Goal: Task Accomplishment & Management: Use online tool/utility

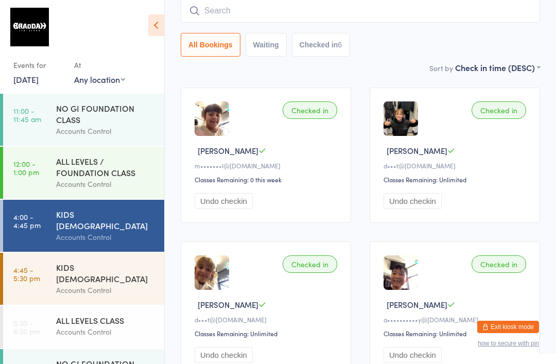
scroll to position [35, 0]
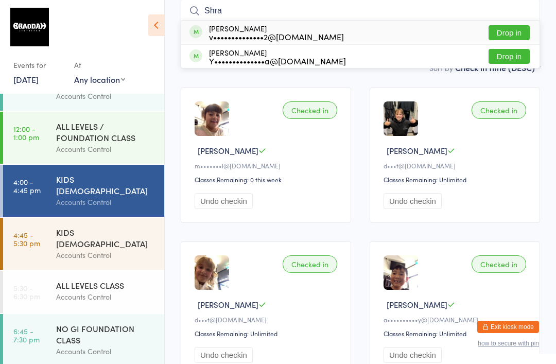
type input "Shra"
click at [517, 30] on button "Drop in" at bounding box center [508, 32] width 41 height 15
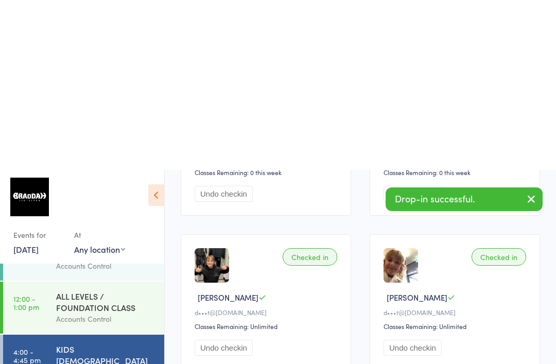
scroll to position [0, 0]
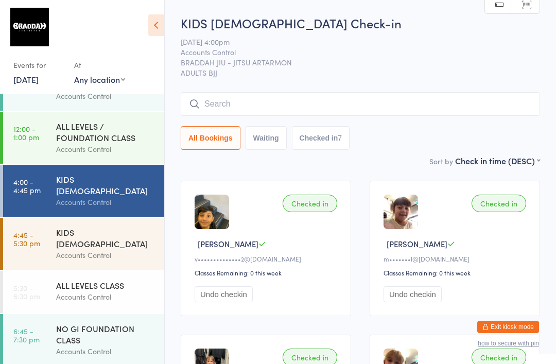
click at [90, 226] on div "KIDS [DEMOGRAPHIC_DATA]" at bounding box center [105, 237] width 99 height 23
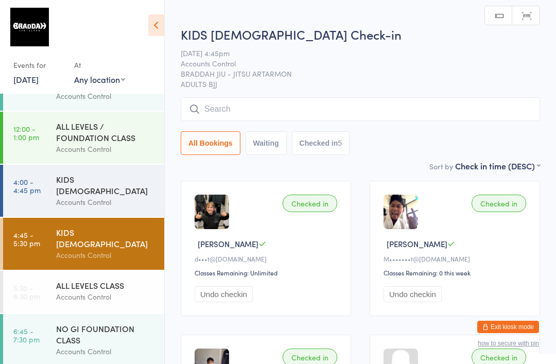
click at [452, 121] on input "search" at bounding box center [360, 109] width 359 height 24
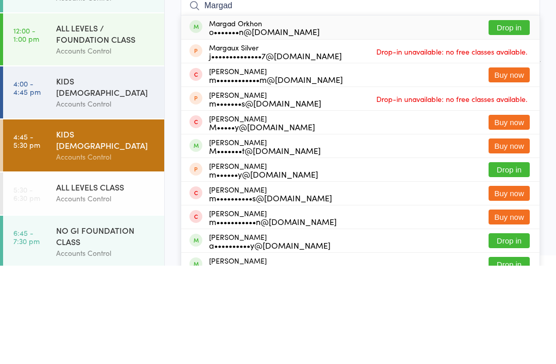
type input "Margad"
click at [500, 118] on button "Drop in" at bounding box center [508, 125] width 41 height 15
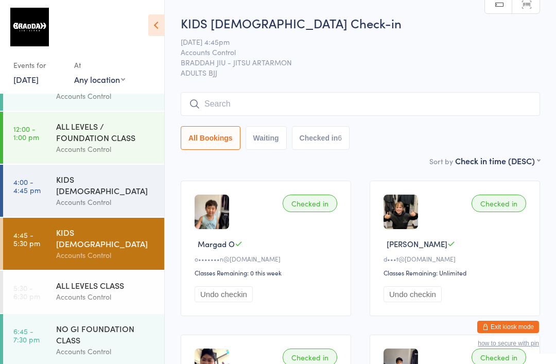
click at [288, 108] on input "search" at bounding box center [360, 104] width 359 height 24
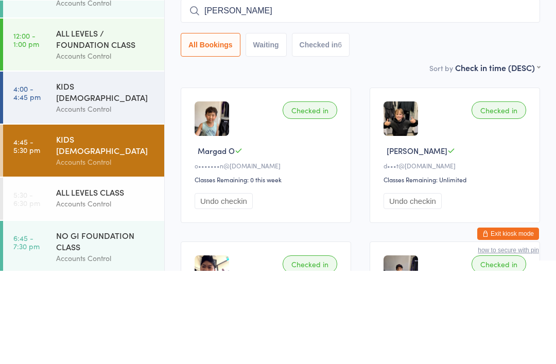
type input "[PERSON_NAME]"
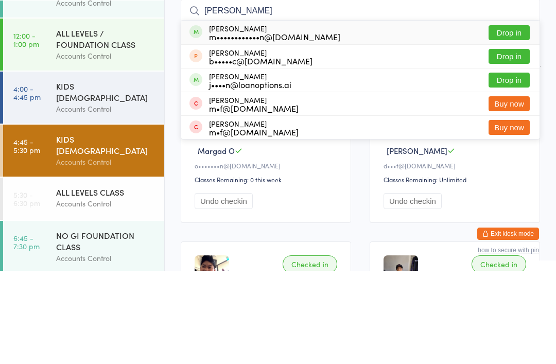
click at [349, 114] on div "[PERSON_NAME] m••••••••••••n@[DOMAIN_NAME] Drop in" at bounding box center [360, 126] width 358 height 24
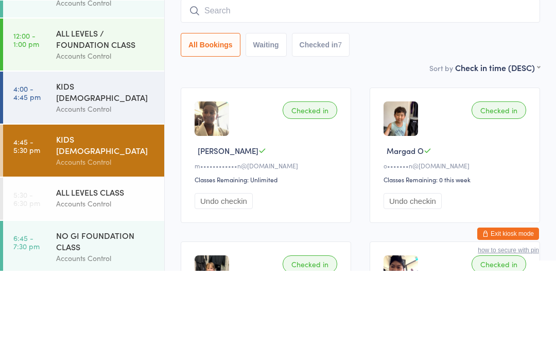
click at [388, 126] on div "All Bookings Waiting Checked in 7" at bounding box center [360, 138] width 359 height 24
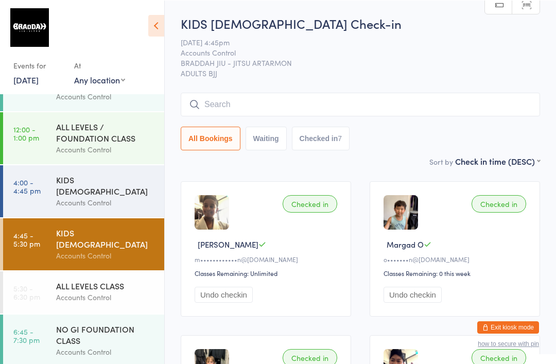
click at [341, 101] on input "search" at bounding box center [360, 104] width 359 height 24
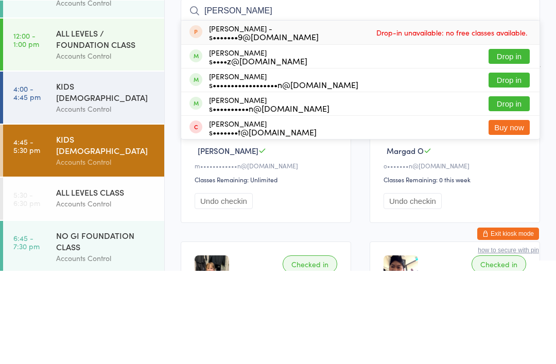
type input "[PERSON_NAME]"
click at [513, 142] on button "Drop in" at bounding box center [508, 149] width 41 height 15
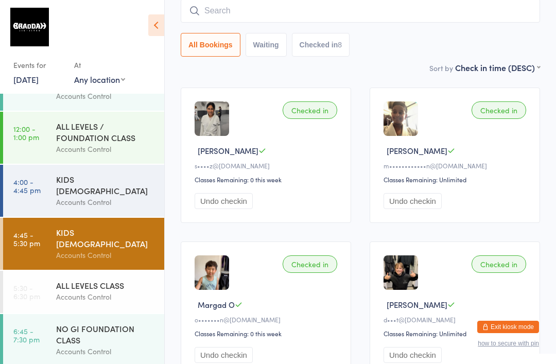
click at [130, 291] on div "Accounts Control" at bounding box center [105, 297] width 99 height 12
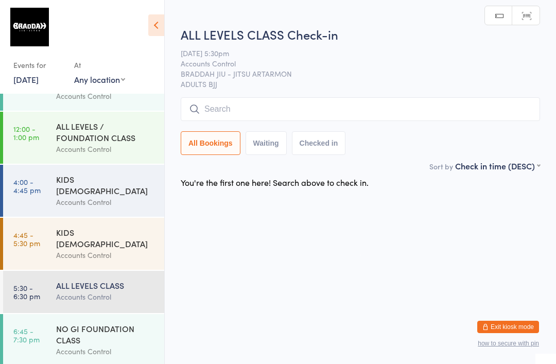
click at [288, 111] on input "search" at bounding box center [360, 109] width 359 height 24
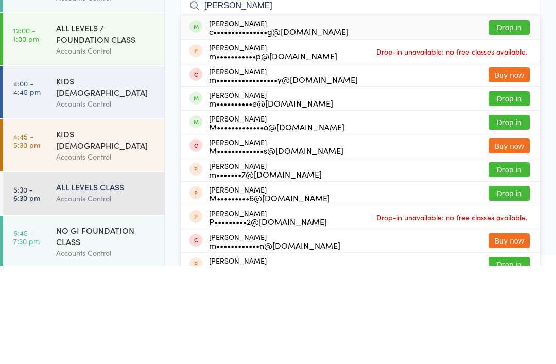
type input "[PERSON_NAME]"
click at [514, 118] on button "Drop in" at bounding box center [508, 125] width 41 height 15
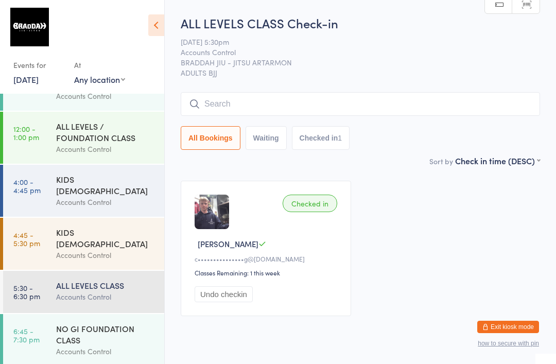
click at [336, 103] on input "search" at bounding box center [360, 104] width 359 height 24
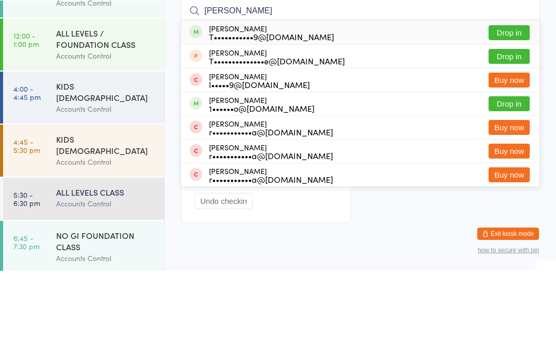
type input "[PERSON_NAME]"
click at [507, 118] on button "Drop in" at bounding box center [508, 125] width 41 height 15
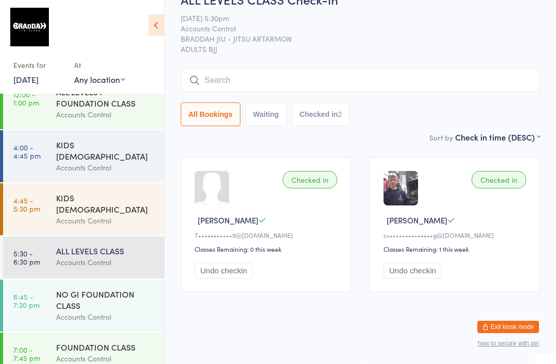
scroll to position [68, 0]
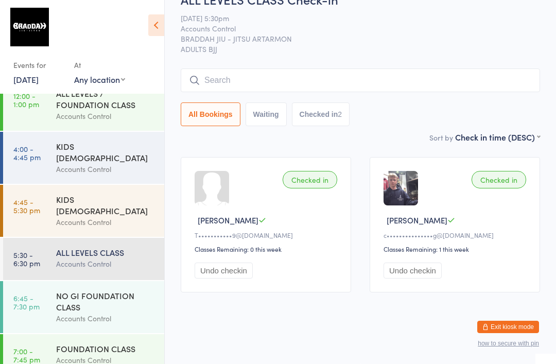
click at [116, 258] on div "Accounts Control" at bounding box center [105, 264] width 99 height 12
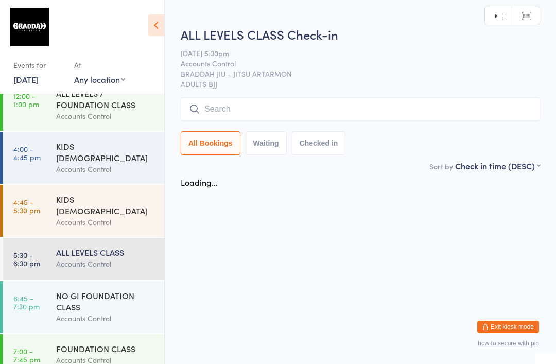
scroll to position [0, 0]
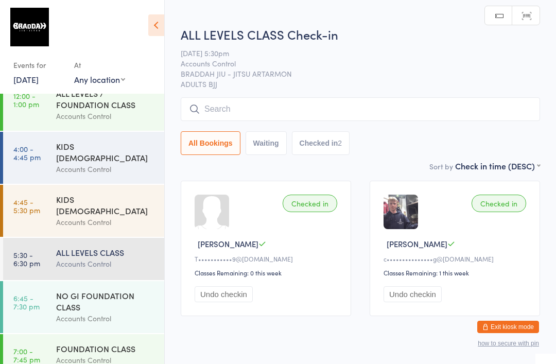
click at [443, 107] on input "search" at bounding box center [360, 109] width 359 height 24
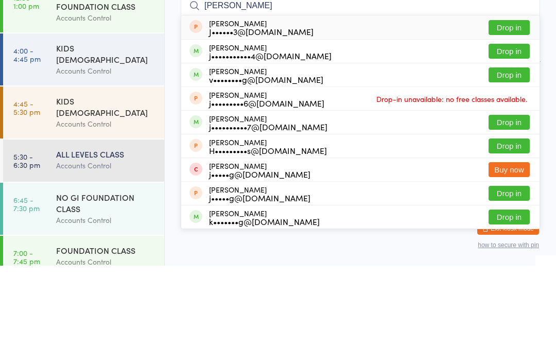
type input "[PERSON_NAME]"
click at [510, 142] on button "Drop in" at bounding box center [508, 149] width 41 height 15
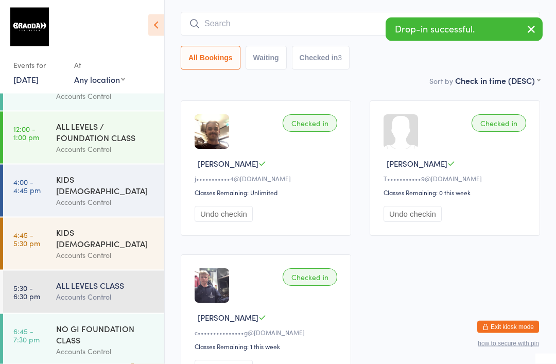
scroll to position [83, 0]
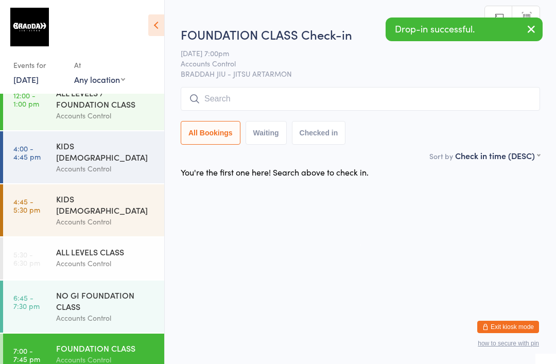
scroll to position [68, 0]
click at [116, 294] on div "NO GI FOUNDATION CLASS" at bounding box center [105, 301] width 99 height 23
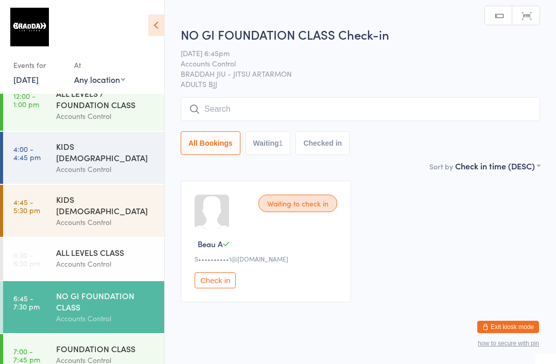
click at [401, 117] on input "search" at bounding box center [360, 109] width 359 height 24
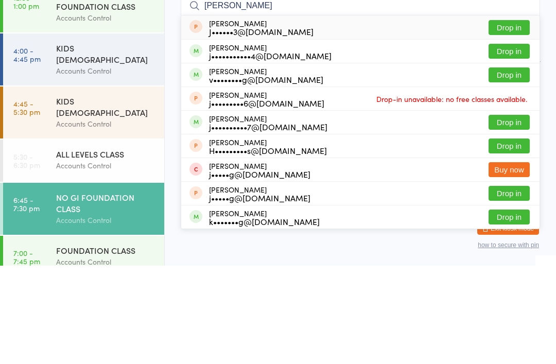
type input "[PERSON_NAME]"
click at [516, 142] on button "Drop in" at bounding box center [508, 149] width 41 height 15
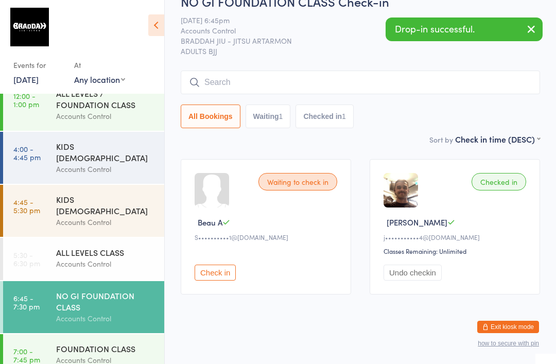
click at [103, 258] on div "Accounts Control" at bounding box center [105, 264] width 99 height 12
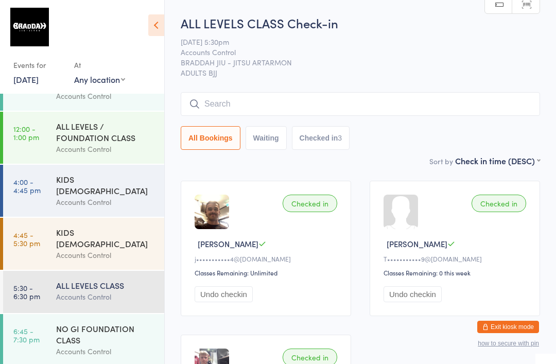
click at [394, 101] on input "search" at bounding box center [360, 104] width 359 height 24
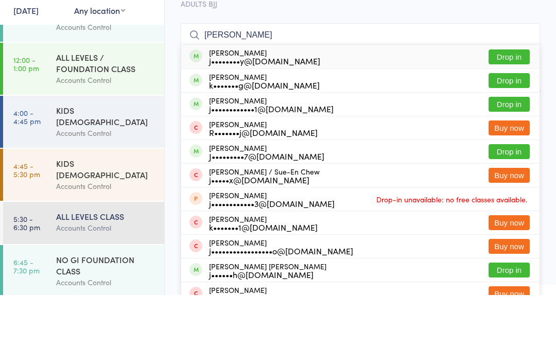
type input "[PERSON_NAME]"
click at [515, 118] on button "Drop in" at bounding box center [508, 125] width 41 height 15
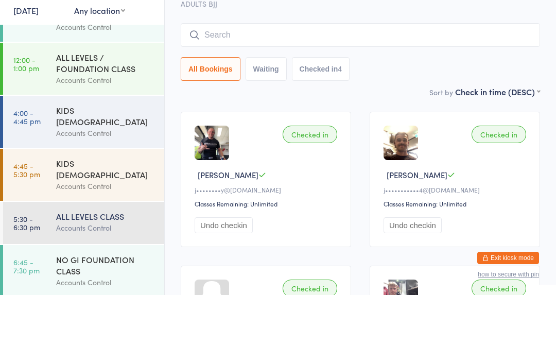
click at [305, 92] on input "search" at bounding box center [360, 104] width 359 height 24
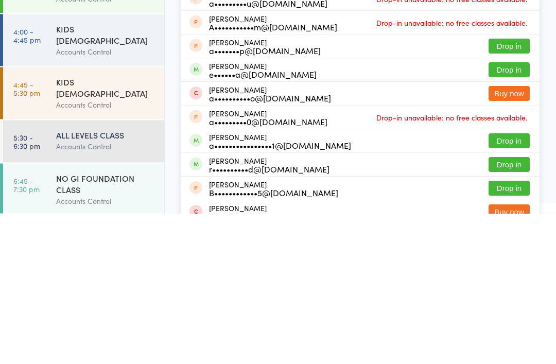
type input "[PERSON_NAME]"
click at [504, 284] on button "Drop in" at bounding box center [508, 291] width 41 height 15
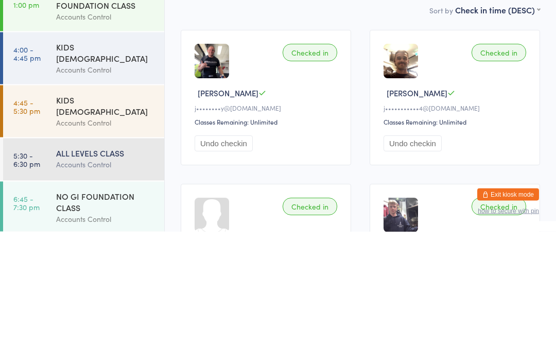
scroll to position [20, 0]
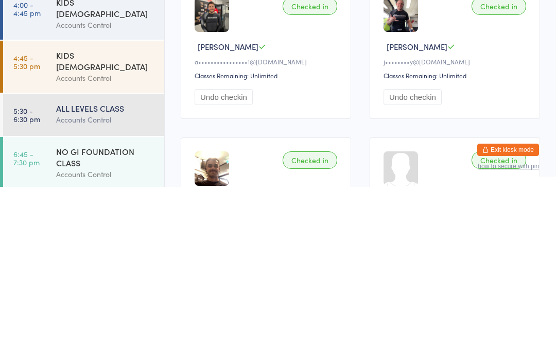
click at [102, 323] on div "NO GI FOUNDATION CLASS" at bounding box center [105, 334] width 99 height 23
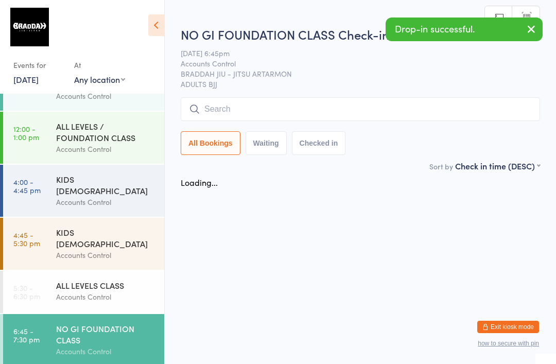
click at [232, 118] on input "search" at bounding box center [360, 109] width 359 height 24
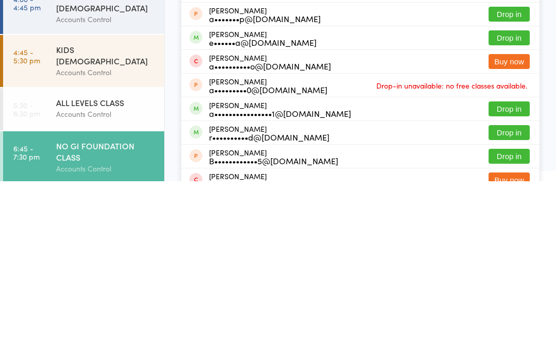
type input "[PERSON_NAME]"
click at [504, 284] on button "Drop in" at bounding box center [508, 291] width 41 height 15
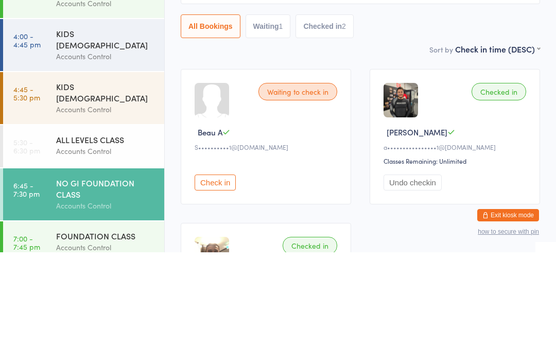
scroll to position [68, 0]
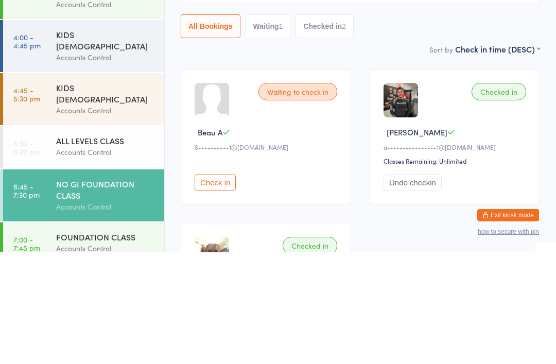
click at [104, 246] on div "ALL LEVELS CLASS" at bounding box center [105, 251] width 99 height 11
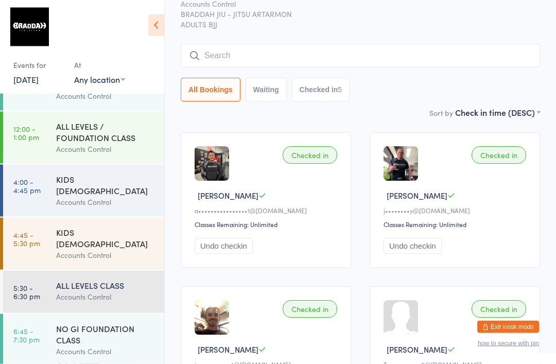
scroll to position [38, 0]
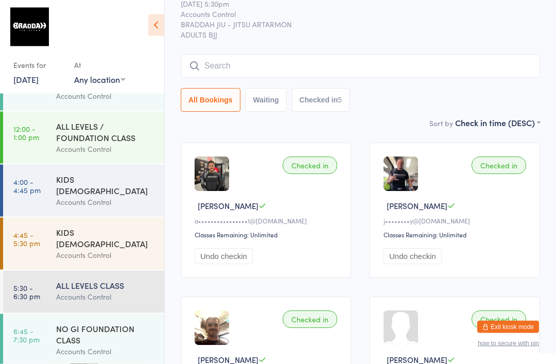
click at [324, 64] on input "search" at bounding box center [360, 67] width 359 height 24
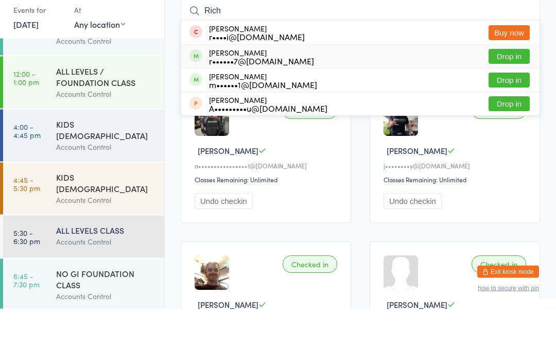
type input "Rich"
click at [266, 112] on div "r••••••7@[DOMAIN_NAME]" at bounding box center [261, 116] width 105 height 8
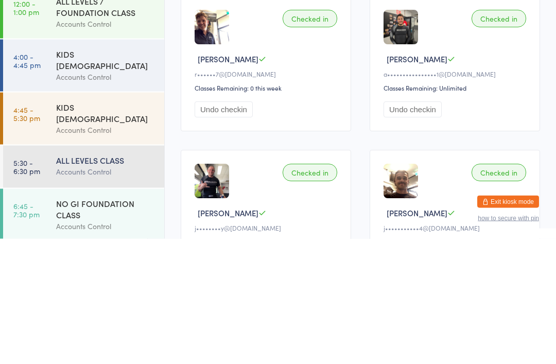
scroll to position [70, 0]
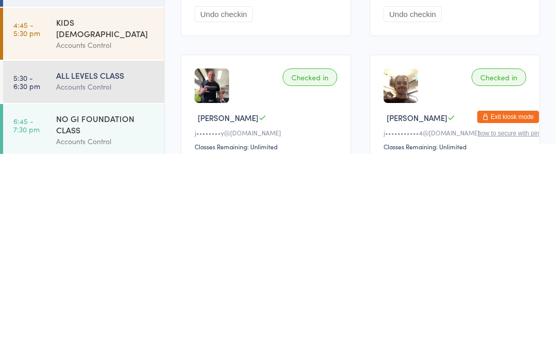
click at [110, 271] on div "ALL LEVELS CLASS Accounts Control" at bounding box center [110, 291] width 108 height 41
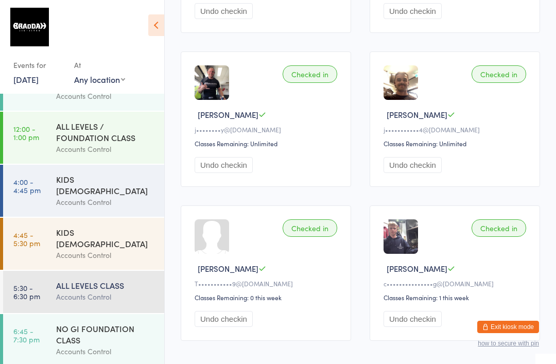
scroll to position [280, 0]
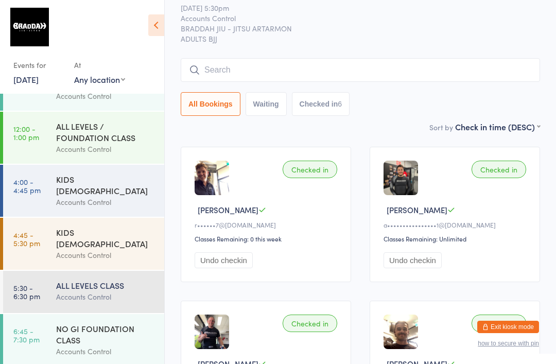
click at [436, 76] on input "search" at bounding box center [360, 70] width 359 height 24
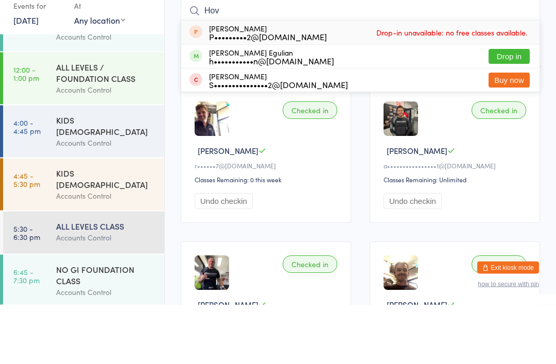
type input "Hov"
click at [516, 109] on button "Drop in" at bounding box center [508, 116] width 41 height 15
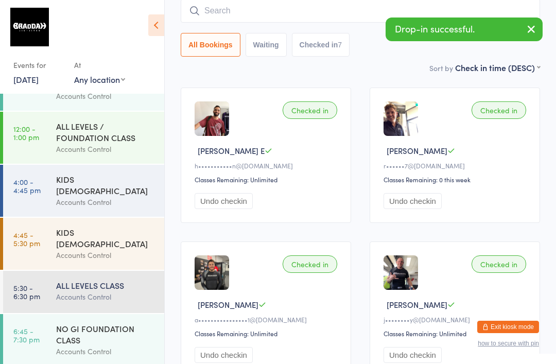
click at [87, 323] on div "NO GI FOUNDATION CLASS" at bounding box center [105, 334] width 99 height 23
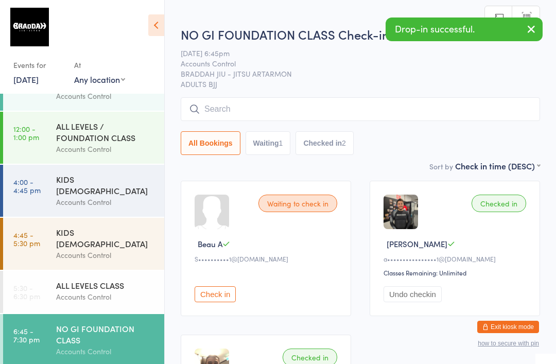
click at [308, 112] on input "search" at bounding box center [360, 109] width 359 height 24
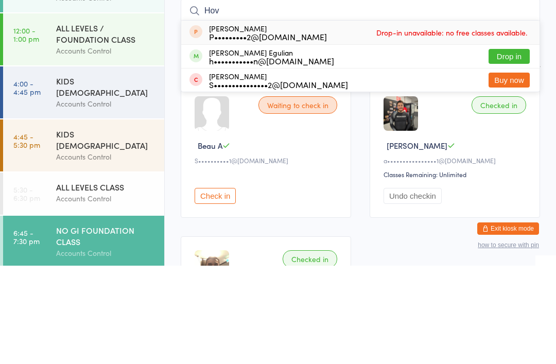
type input "Hov"
click at [512, 147] on button "Drop in" at bounding box center [508, 154] width 41 height 15
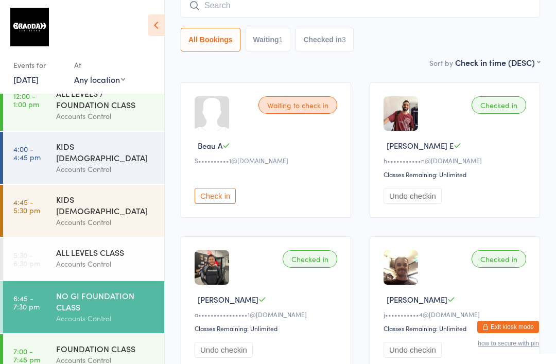
scroll to position [68, 0]
click at [73, 246] on div "ALL LEVELS CLASS" at bounding box center [105, 251] width 99 height 11
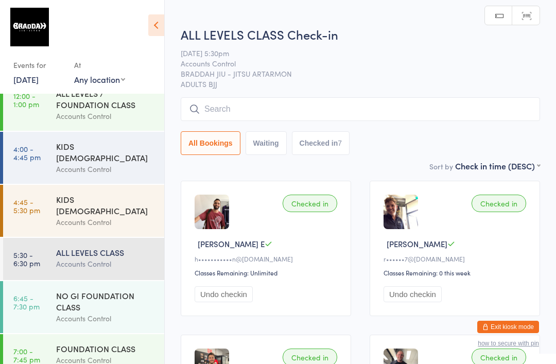
click at [237, 104] on input "search" at bounding box center [360, 109] width 359 height 24
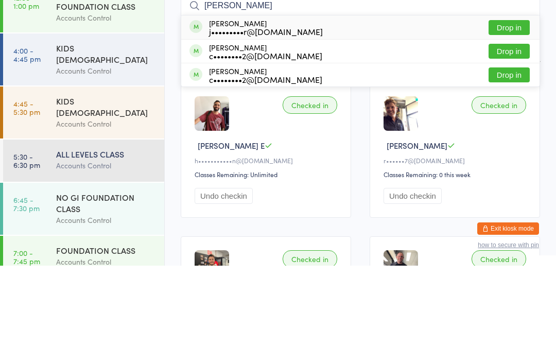
type input "[PERSON_NAME]"
click at [510, 118] on button "Drop in" at bounding box center [508, 125] width 41 height 15
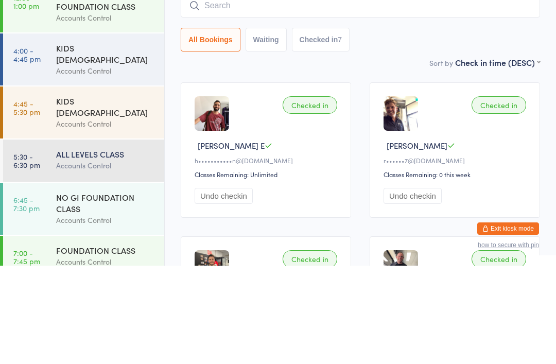
scroll to position [98, 0]
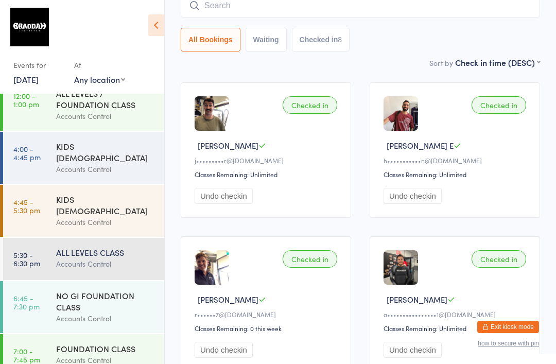
click at [267, 8] on input "search" at bounding box center [360, 6] width 359 height 24
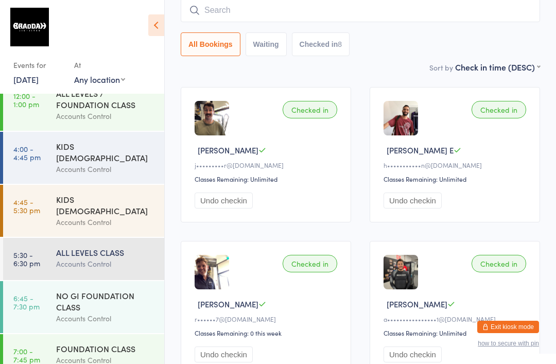
scroll to position [93, 0]
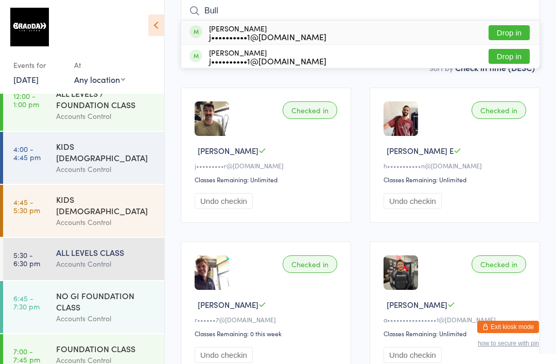
type input "Bull"
click at [241, 34] on div "j••••••••••1@[DOMAIN_NAME]" at bounding box center [267, 36] width 117 height 8
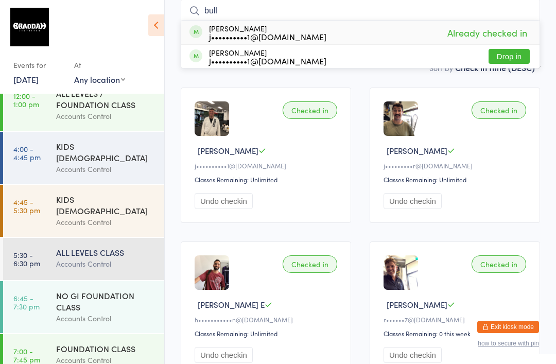
type input "bull"
click at [231, 57] on div "j••••••••••1@[DOMAIN_NAME]" at bounding box center [267, 61] width 117 height 8
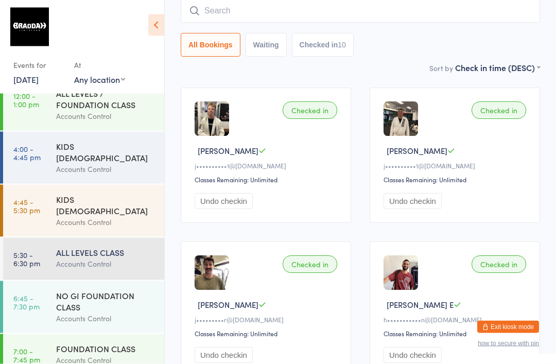
scroll to position [35, 0]
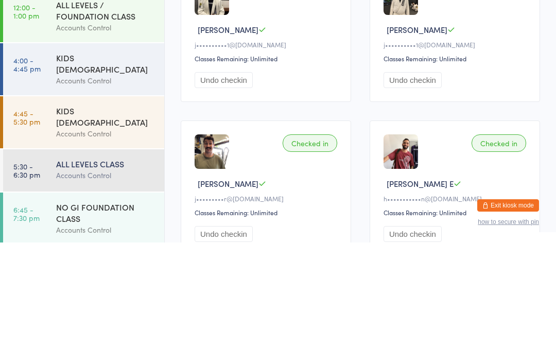
click at [102, 249] on div "Accounts Control" at bounding box center [105, 255] width 99 height 12
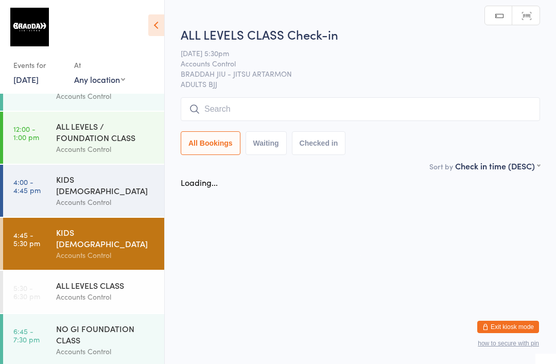
click at [99, 129] on div "ALL LEVELS / FOUNDATION CLASS" at bounding box center [105, 131] width 99 height 23
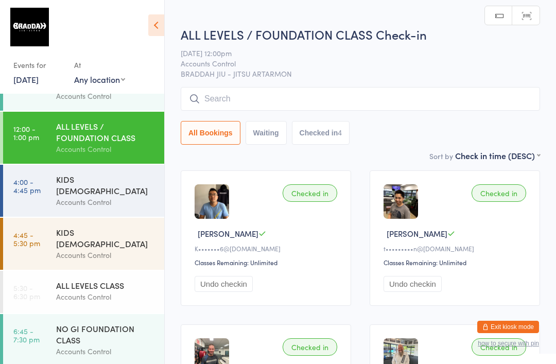
click at [91, 279] on div "ALL LEVELS CLASS" at bounding box center [105, 284] width 99 height 11
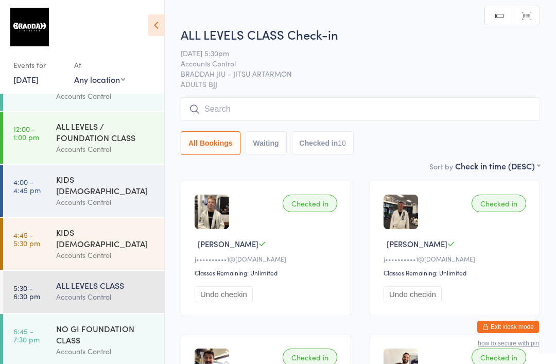
click at [276, 128] on div "All Bookings Waiting Checked in 10" at bounding box center [360, 126] width 359 height 58
click at [266, 119] on input "search" at bounding box center [360, 109] width 359 height 24
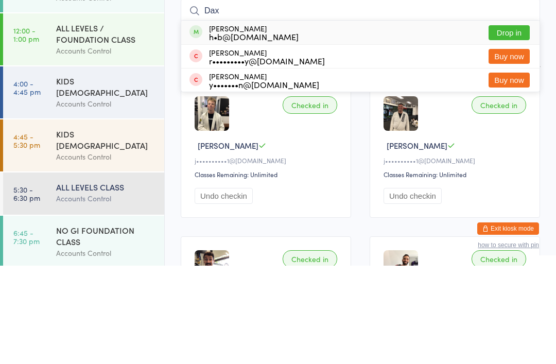
type input "Dax"
click at [512, 123] on button "Drop in" at bounding box center [508, 130] width 41 height 15
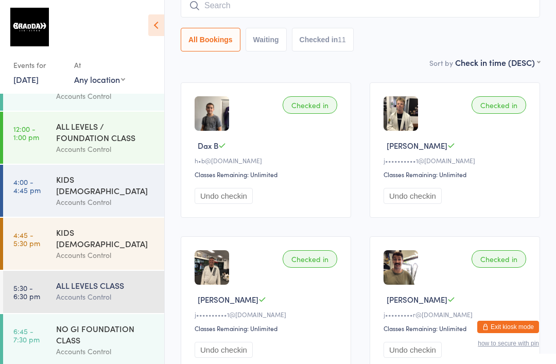
click at [92, 279] on div "ALL LEVELS CLASS" at bounding box center [105, 284] width 99 height 11
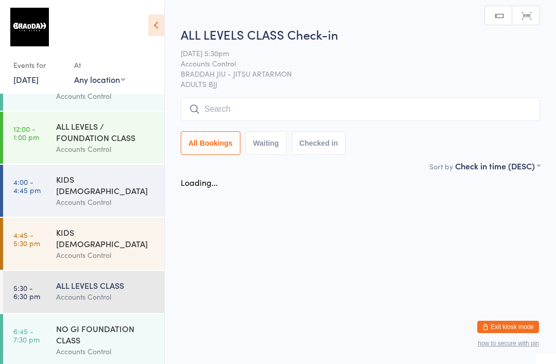
scroll to position [0, 0]
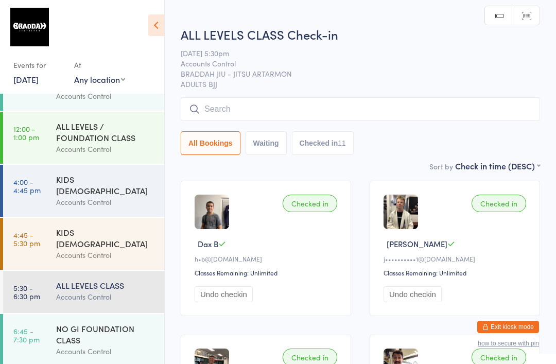
click at [254, 111] on input "search" at bounding box center [360, 109] width 359 height 24
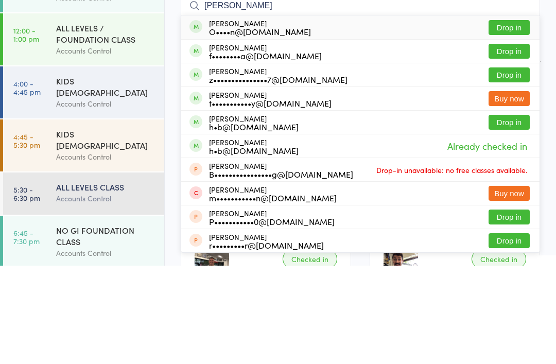
type input "[PERSON_NAME]"
click at [504, 118] on button "Drop in" at bounding box center [508, 125] width 41 height 15
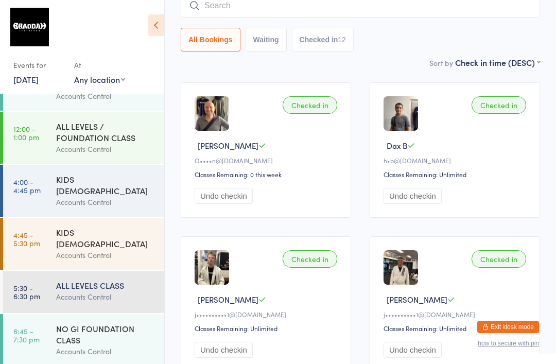
click at [357, 8] on input "search" at bounding box center [360, 6] width 359 height 24
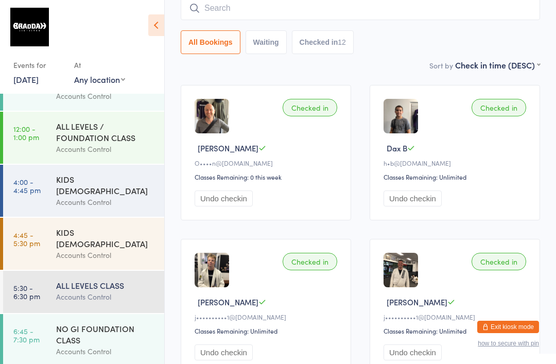
scroll to position [93, 0]
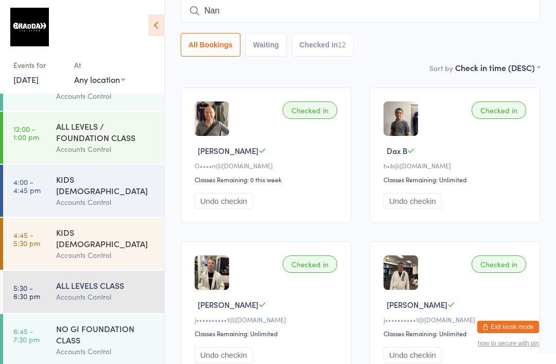
type input "Nan"
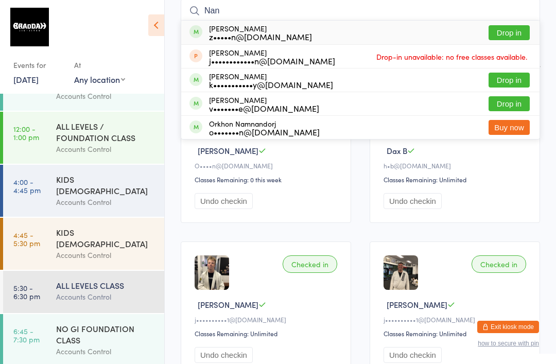
click at [514, 29] on button "Drop in" at bounding box center [508, 32] width 41 height 15
